Goal: Information Seeking & Learning: Learn about a topic

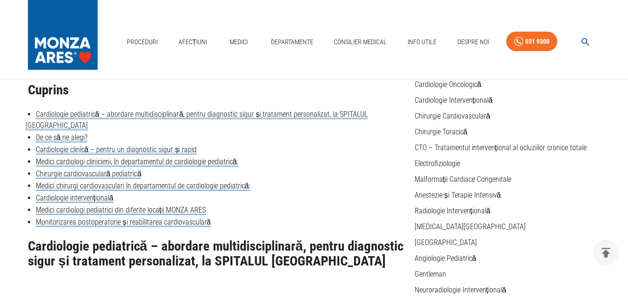
scroll to position [139, 0]
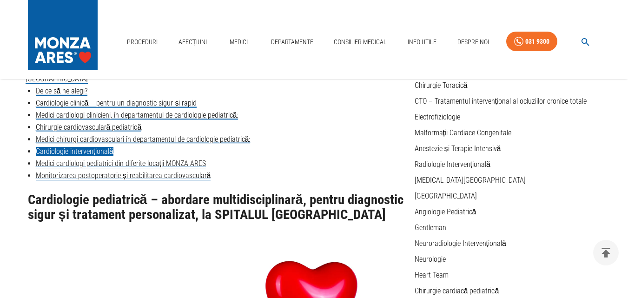
click at [71, 147] on link "Cardiologie intervențională" at bounding box center [75, 151] width 78 height 9
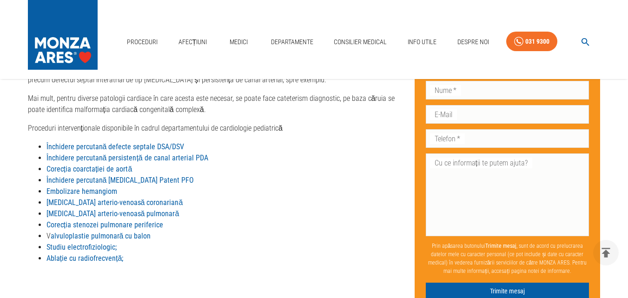
scroll to position [1720, 0]
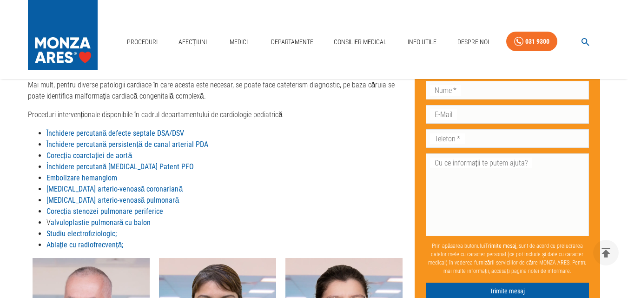
click at [104, 240] on strong "Ablație cu radiofrecvență;" at bounding box center [84, 244] width 77 height 9
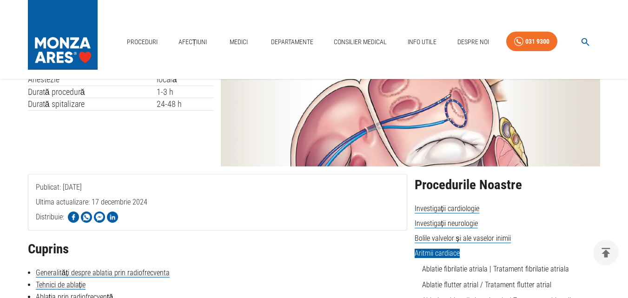
scroll to position [93, 0]
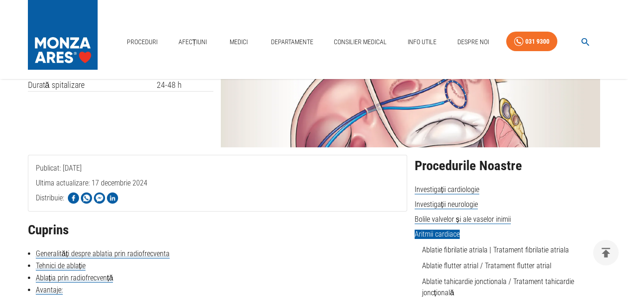
click at [413, 123] on img at bounding box center [410, 100] width 379 height 93
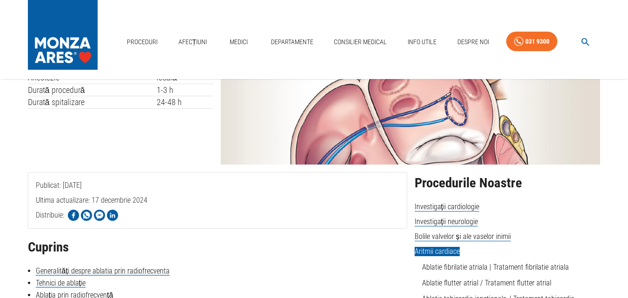
scroll to position [0, 0]
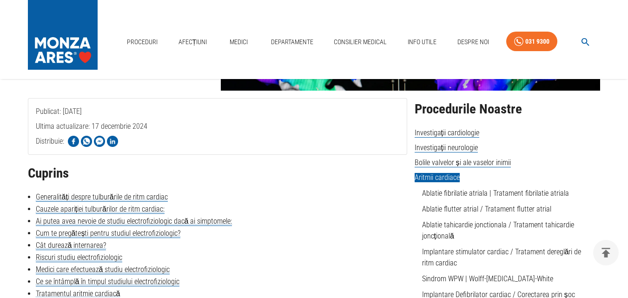
scroll to position [93, 0]
